Goal: Task Accomplishment & Management: Manage account settings

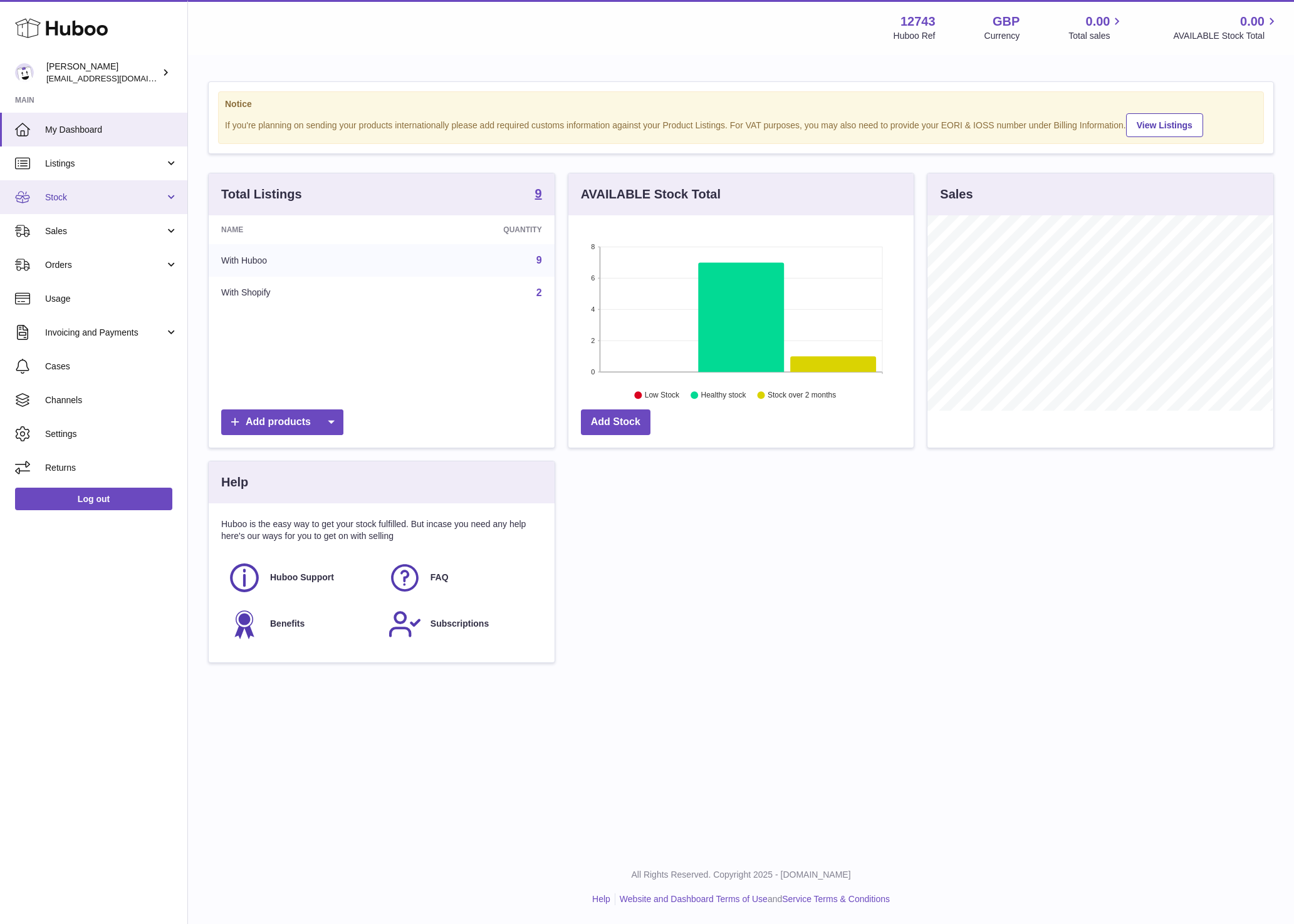
scroll to position [195, 345]
click at [79, 200] on span "Stock" at bounding box center [105, 197] width 120 height 11
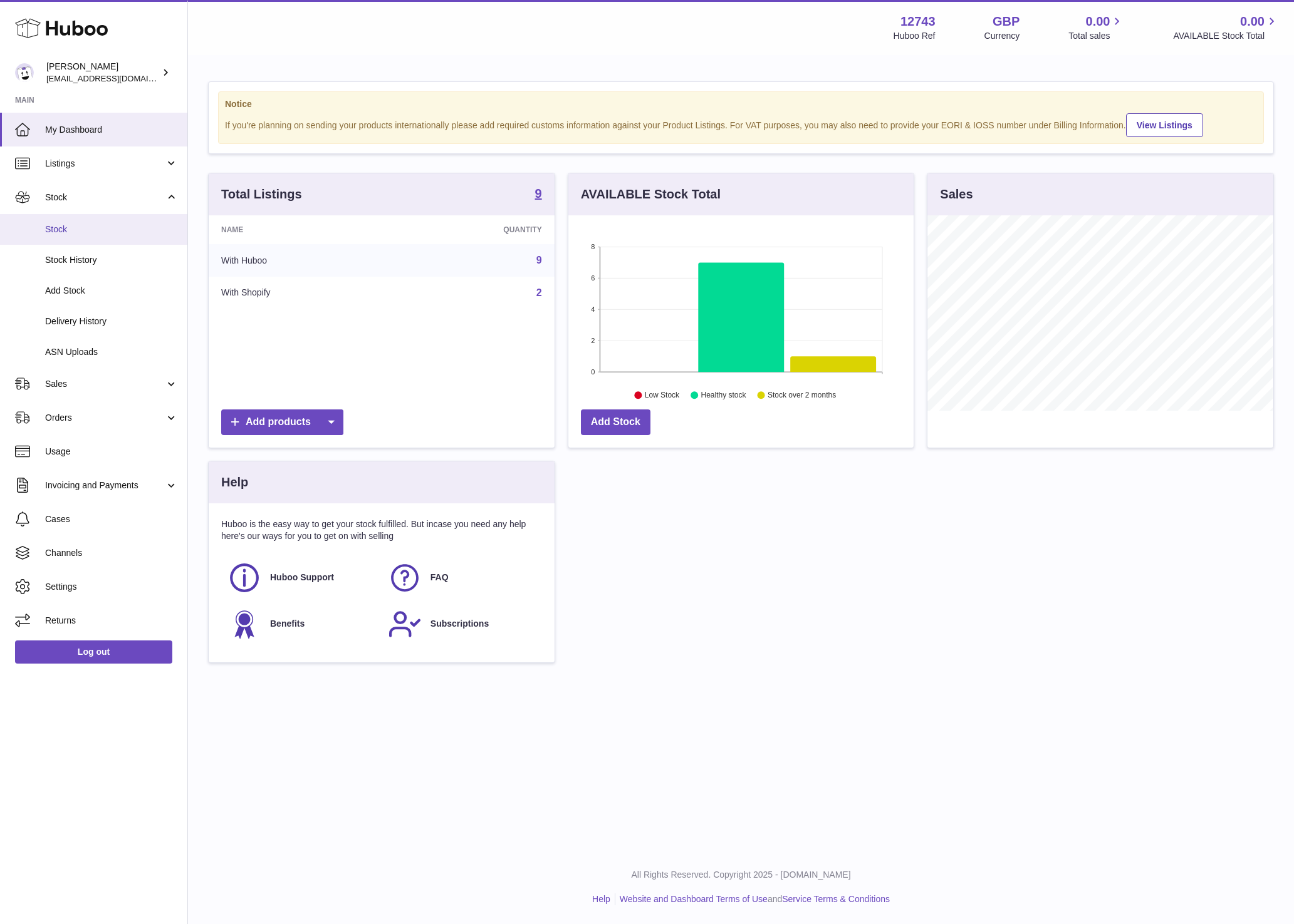
click at [69, 226] on span "Stock" at bounding box center [111, 229] width 133 height 11
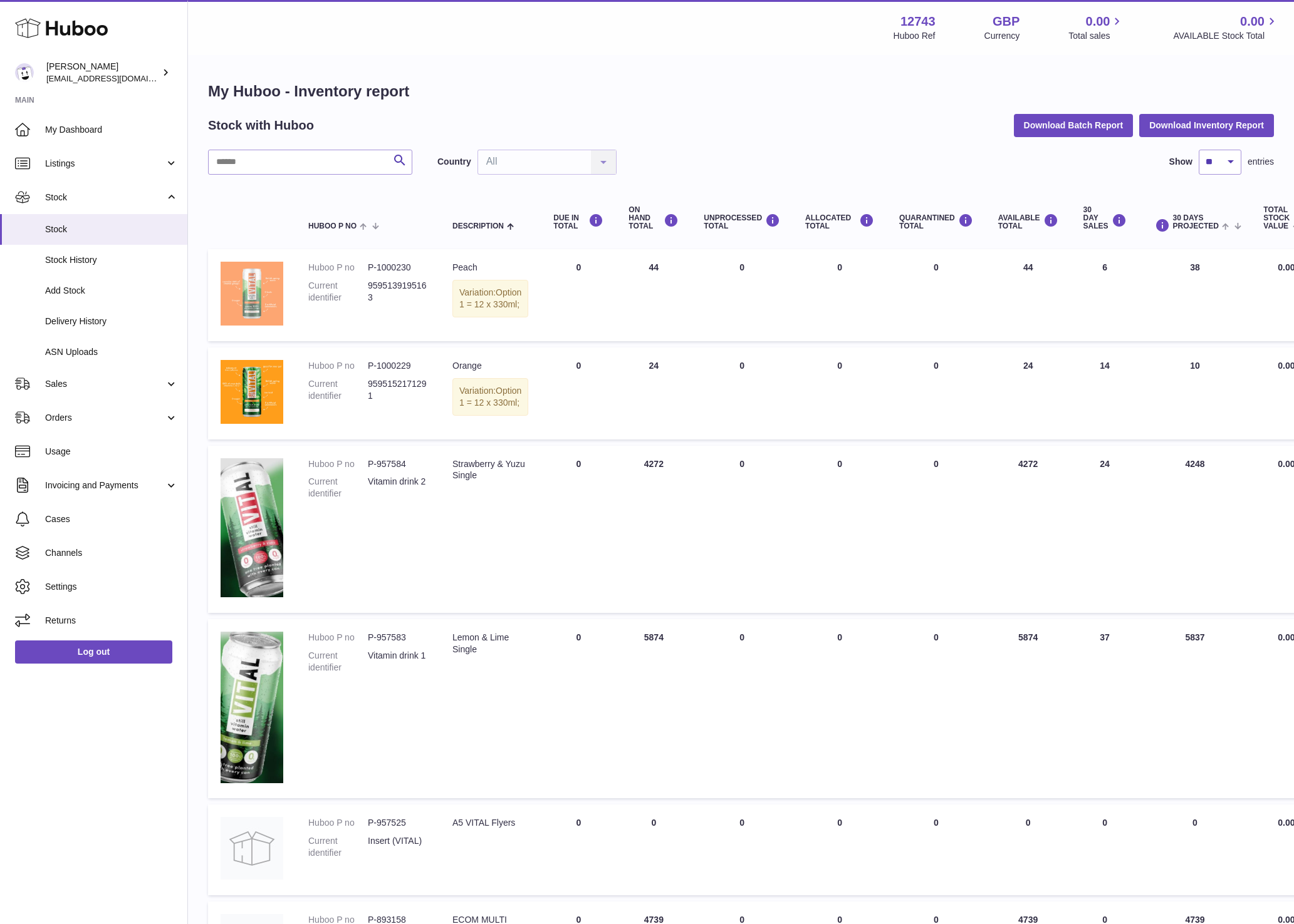
click at [255, 290] on img at bounding box center [251, 294] width 63 height 63
click at [606, 164] on div "Country All All No elements found. Consider changing the search query. List is …" at bounding box center [527, 162] width 179 height 25
click at [605, 161] on div "Country All All No elements found. Consider changing the search query. List is …" at bounding box center [527, 162] width 179 height 25
click at [602, 166] on div "Country All All No elements found. Consider changing the search query. List is …" at bounding box center [527, 162] width 179 height 25
